Goal: Transaction & Acquisition: Purchase product/service

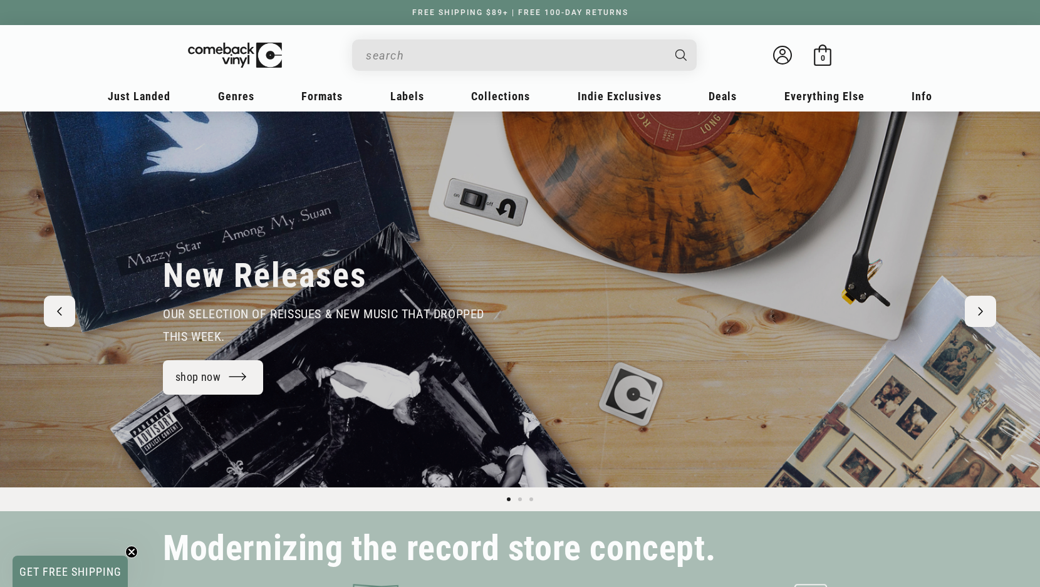
click at [427, 63] on input "When autocomplete results are available use up and down arrows to review and en…" at bounding box center [514, 56] width 297 height 26
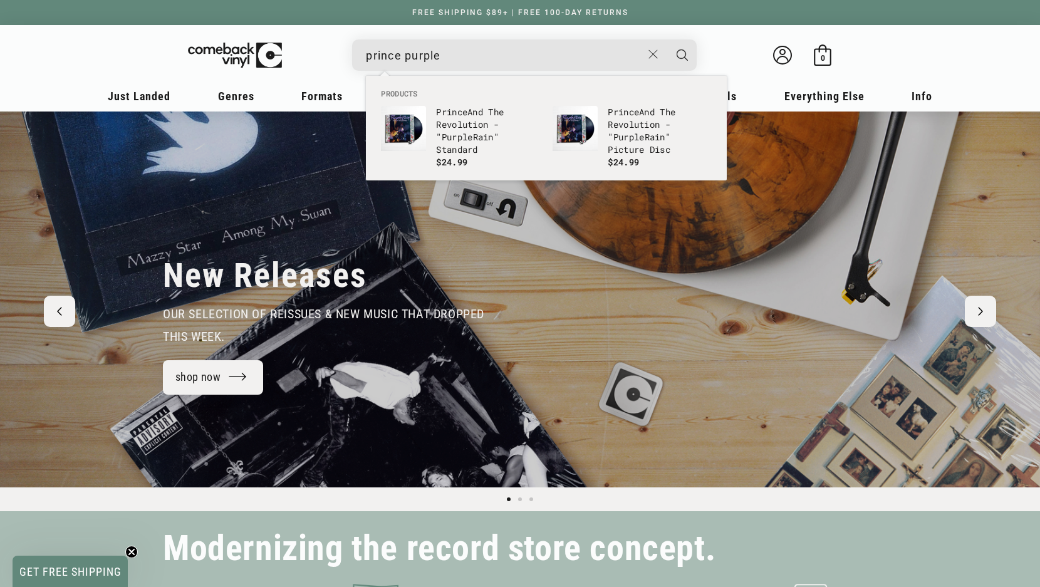
type input "prince purple"
click at [667, 39] on button "Search" at bounding box center [682, 54] width 31 height 31
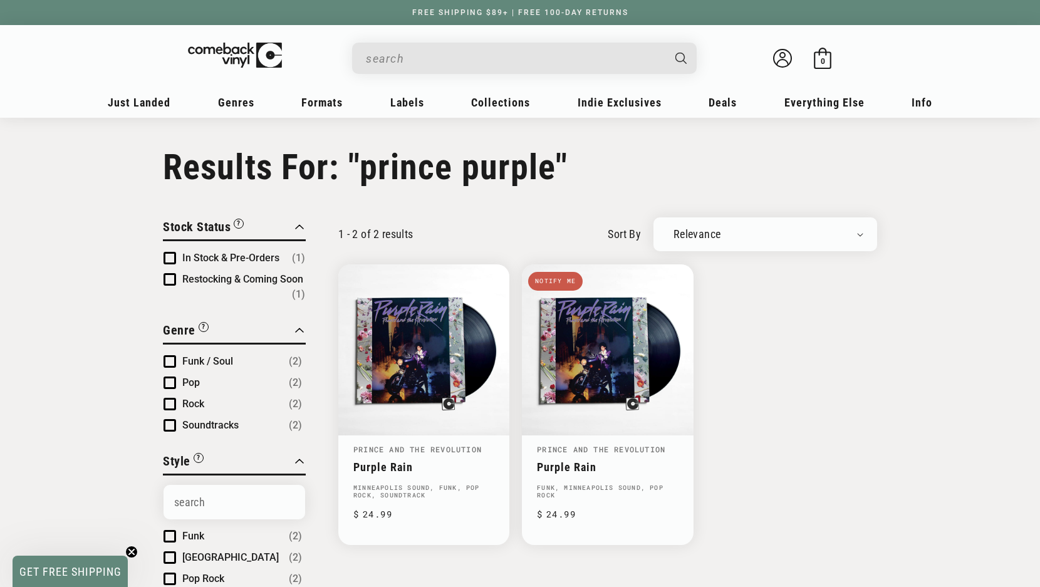
type input "prince purple"
